Goal: Navigation & Orientation: Find specific page/section

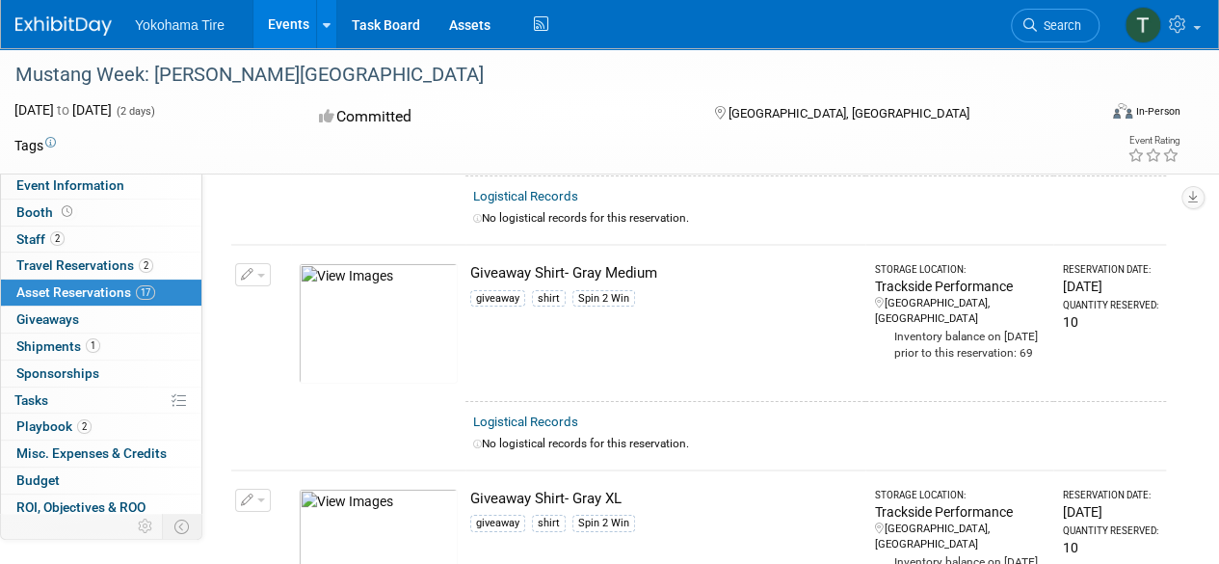
click at [287, 19] on link "Events" at bounding box center [288, 24] width 70 height 48
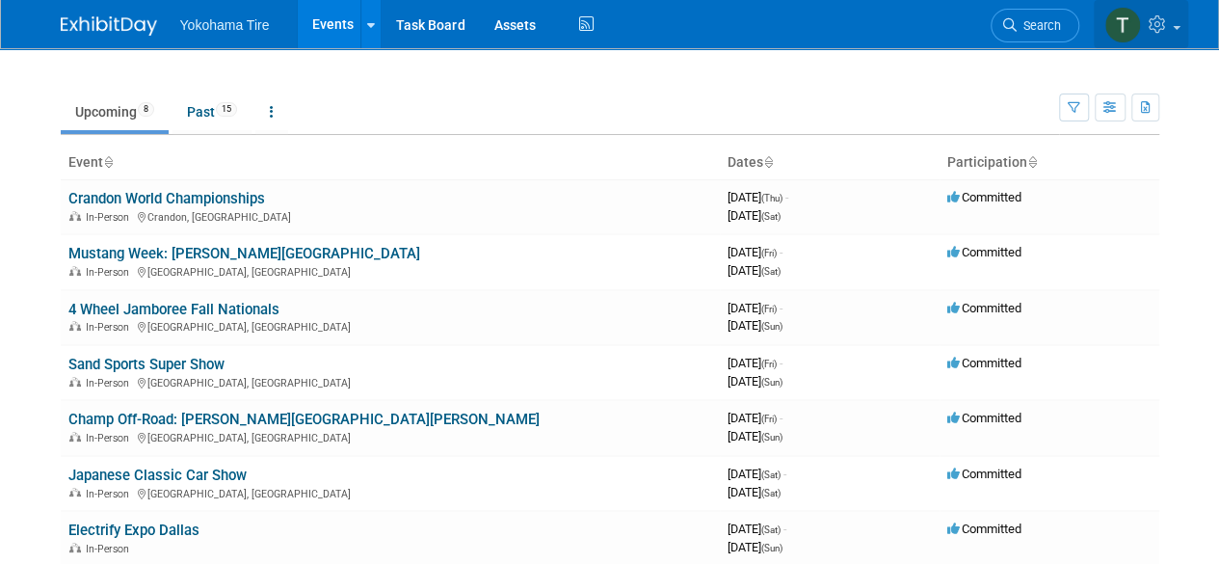
click at [1135, 31] on img at bounding box center [1122, 25] width 37 height 37
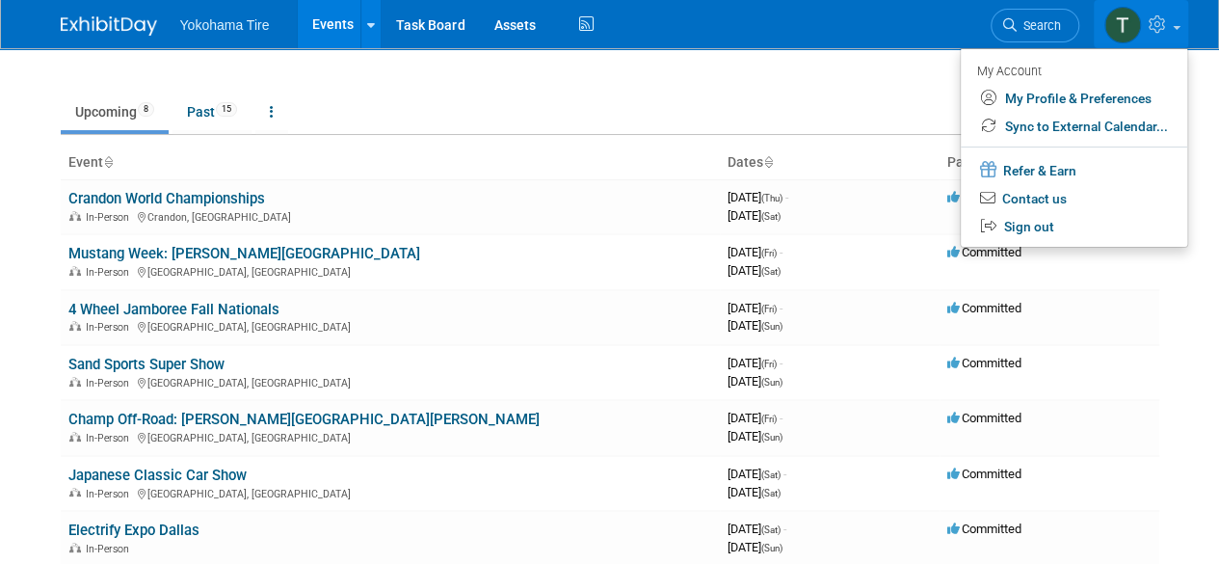
click at [1148, 22] on icon at bounding box center [1159, 23] width 22 height 17
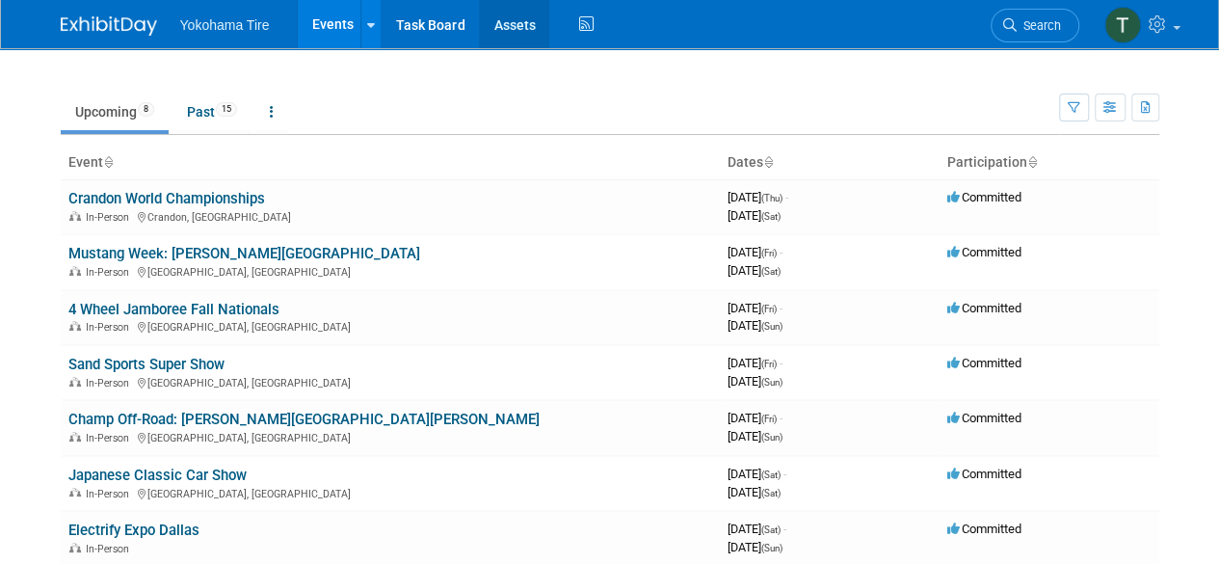
click at [526, 37] on link "Assets" at bounding box center [514, 24] width 70 height 48
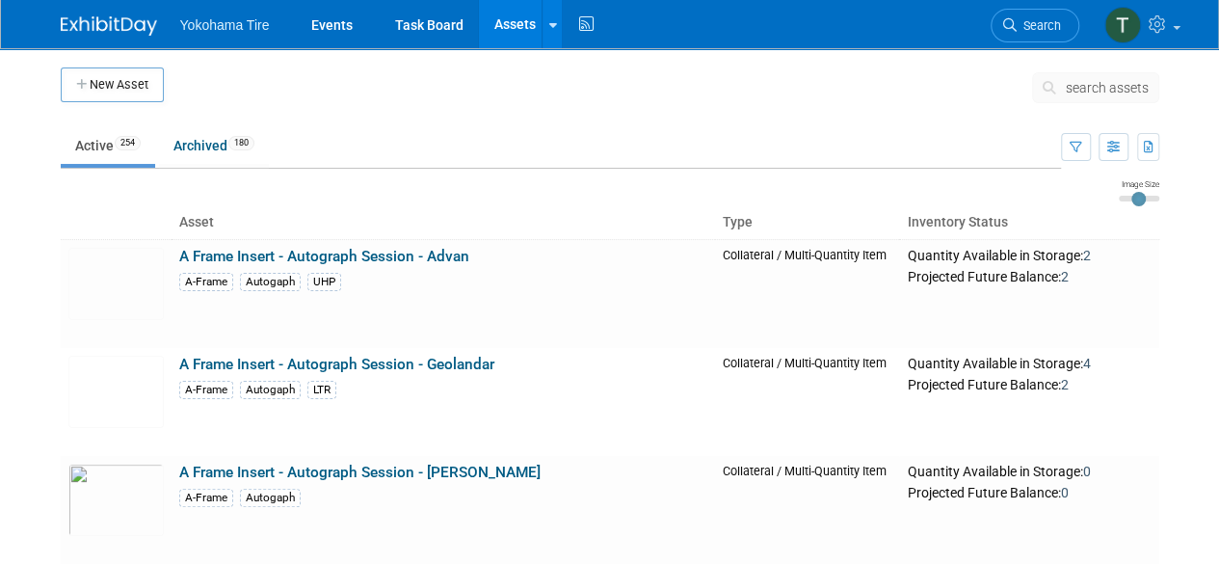
click at [1141, 190] on div "Image Size" at bounding box center [1139, 189] width 40 height 23
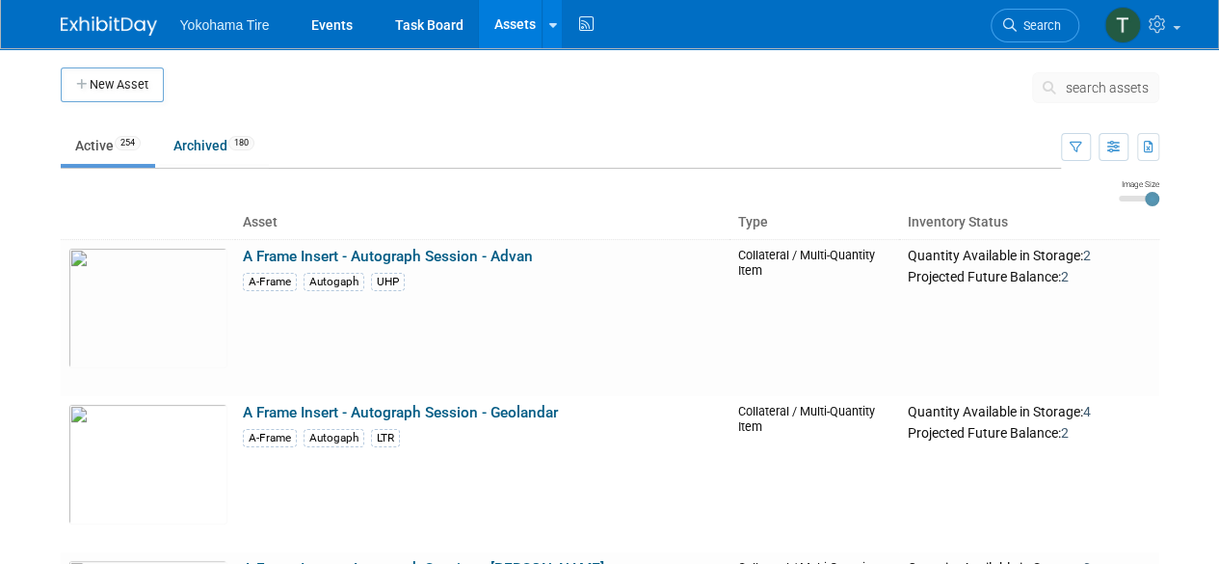
type input "2"
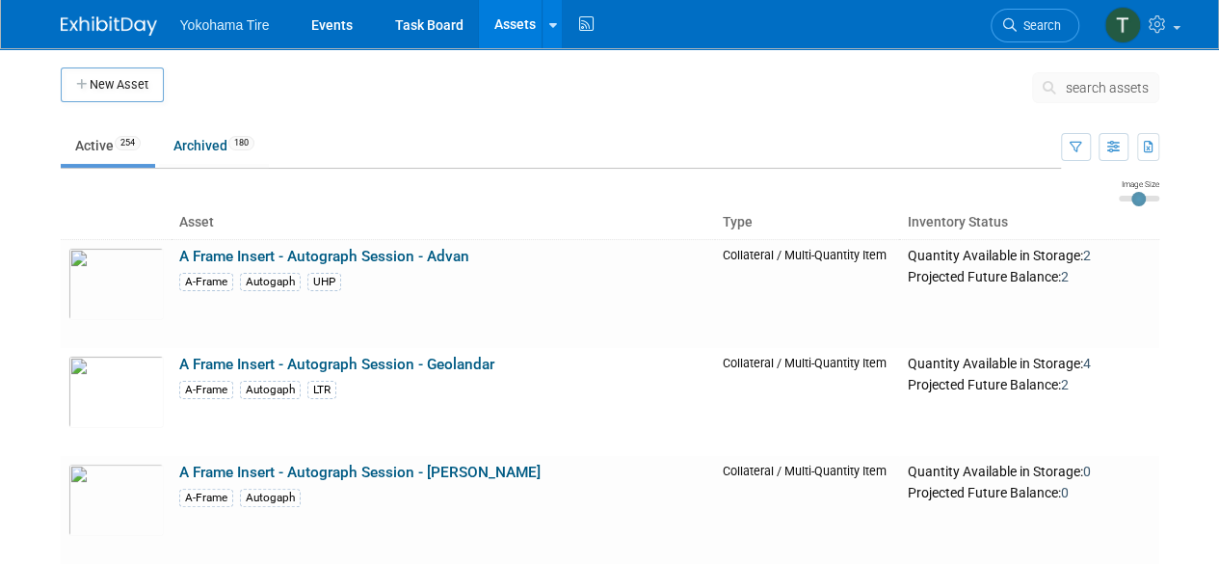
click at [1135, 197] on input "range" at bounding box center [1139, 199] width 40 height 6
click at [508, 26] on link "Assets" at bounding box center [514, 24] width 70 height 48
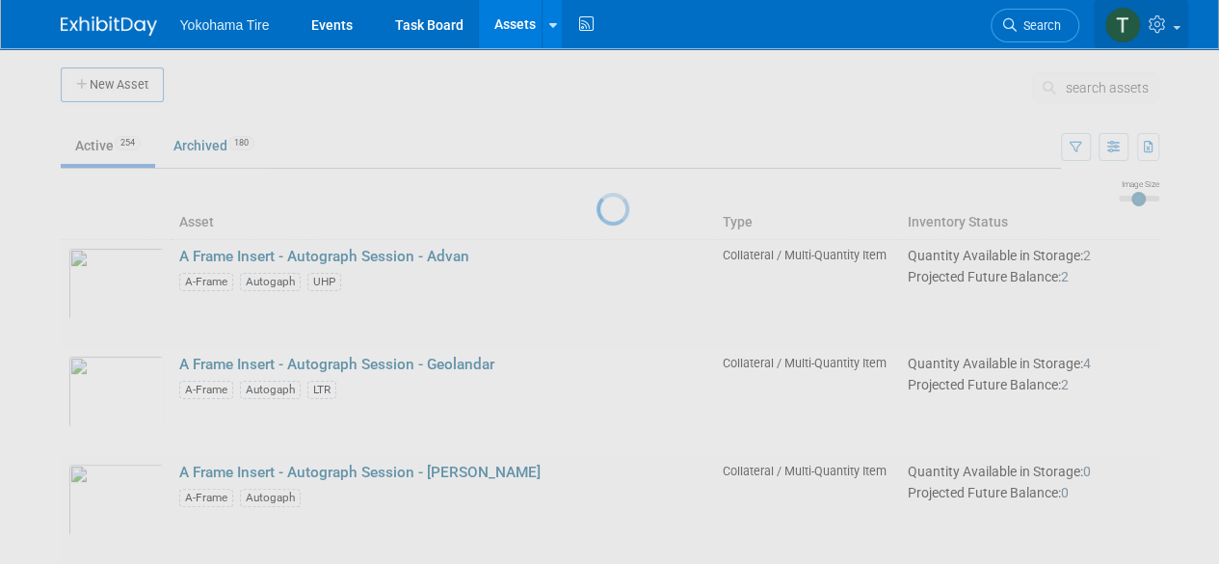
click at [1127, 22] on img at bounding box center [1122, 25] width 37 height 37
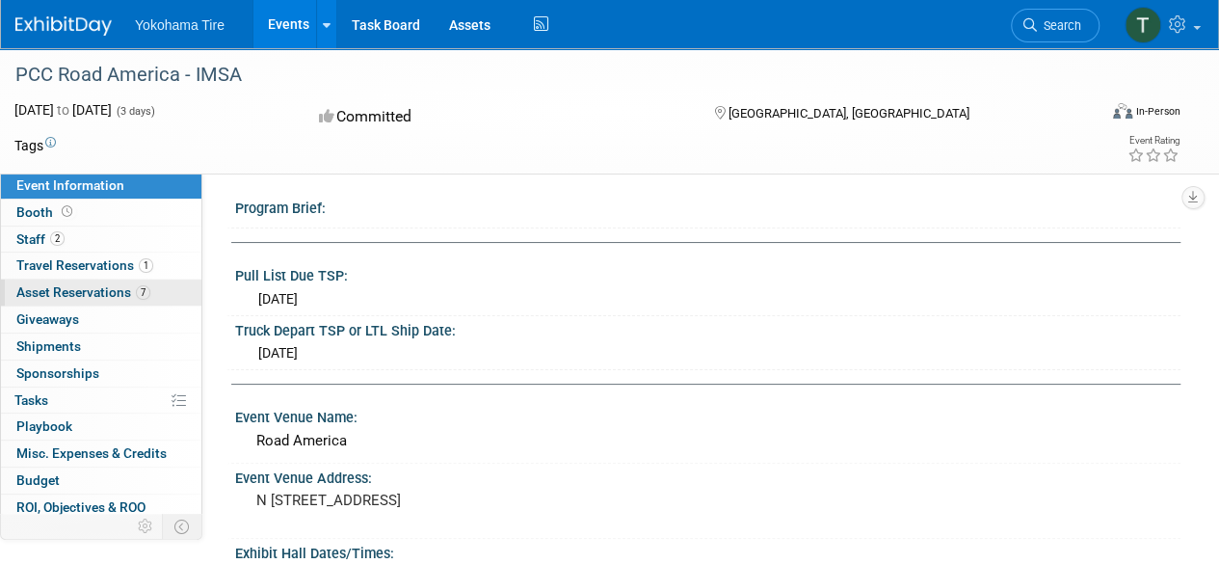
click at [137, 290] on span "7" at bounding box center [143, 292] width 14 height 14
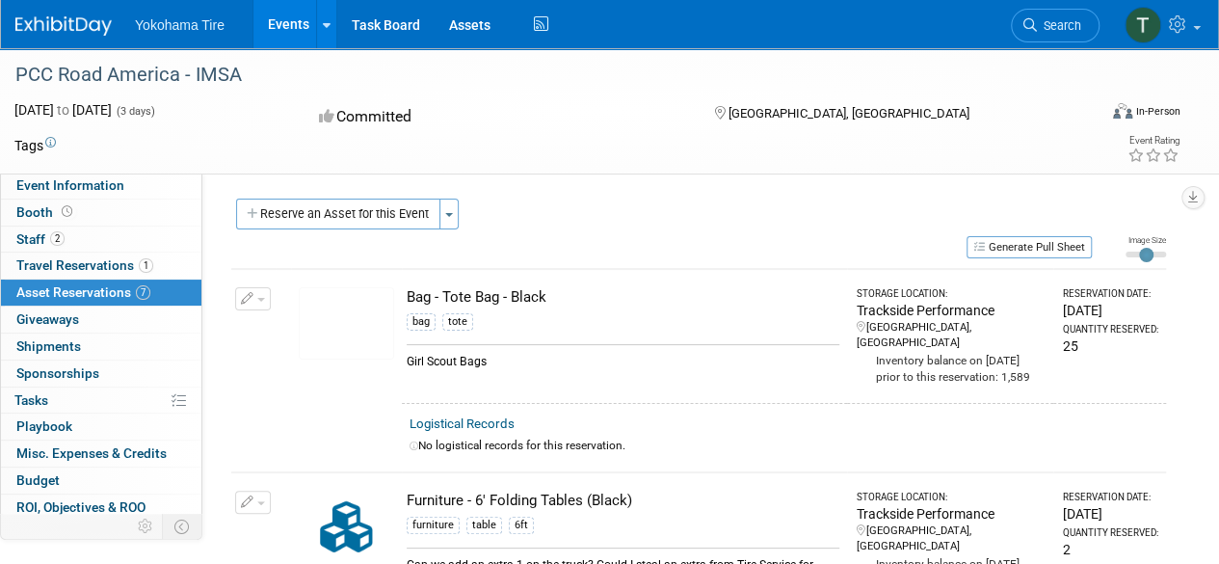
click at [273, 32] on link "Events" at bounding box center [288, 24] width 70 height 48
